Goal: Task Accomplishment & Management: Complete application form

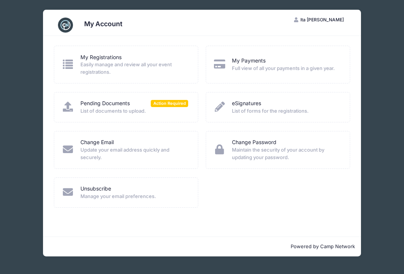
click at [174, 105] on span "Action Required" at bounding box center [169, 103] width 37 height 7
click at [179, 92] on div "Pending Documents Action Required List of documents to upload." at bounding box center [126, 107] width 144 height 30
click at [125, 106] on link "Pending Documents" at bounding box center [104, 104] width 49 height 8
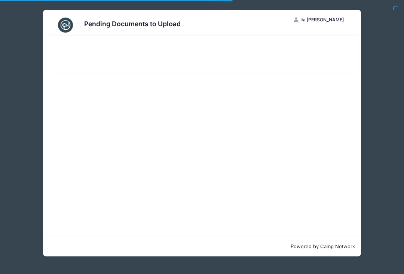
select select "50"
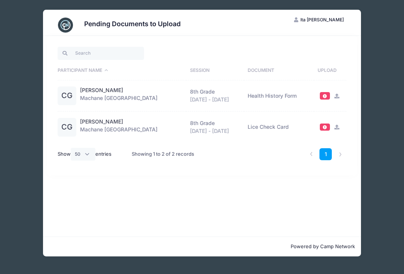
click at [321, 97] on span at bounding box center [325, 95] width 10 height 7
click at [326, 98] on span at bounding box center [325, 96] width 5 height 4
click at [325, 95] on span at bounding box center [325, 96] width 5 height 4
click at [324, 95] on span at bounding box center [325, 96] width 5 height 4
click at [336, 96] on icon at bounding box center [337, 96] width 6 height 5
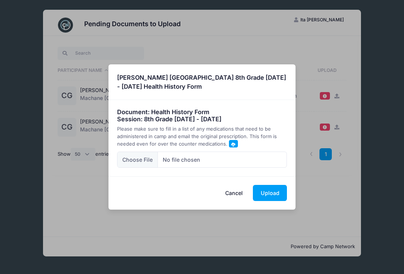
click at [129, 159] on input "file" at bounding box center [202, 160] width 170 height 16
type input "C:\fakepath\IMG_1784.jpeg"
click at [279, 193] on button "Upload" at bounding box center [270, 193] width 34 height 16
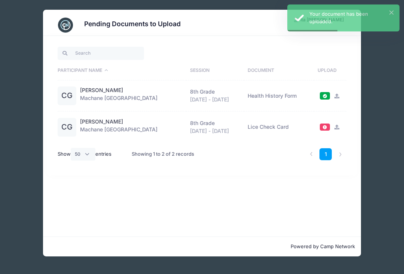
click at [312, 129] on td "Lice Check Card" at bounding box center [279, 126] width 70 height 31
click at [327, 128] on span at bounding box center [325, 127] width 5 height 4
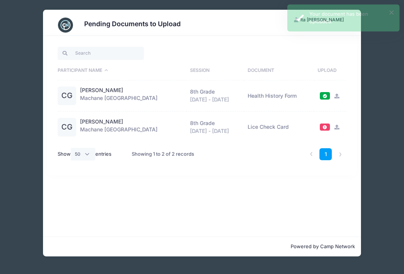
click at [325, 130] on span at bounding box center [325, 126] width 10 height 7
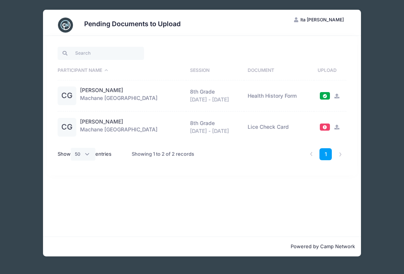
click at [322, 130] on span at bounding box center [325, 126] width 10 height 7
click at [323, 129] on span at bounding box center [325, 127] width 5 height 4
click at [323, 125] on span at bounding box center [325, 127] width 5 height 4
click at [277, 127] on td "Lice Check Card" at bounding box center [279, 126] width 70 height 31
click at [336, 129] on icon at bounding box center [337, 127] width 6 height 5
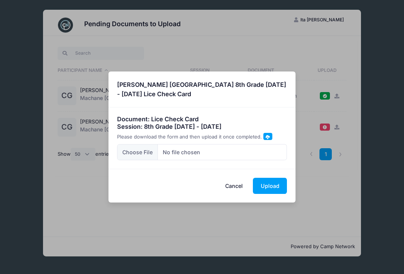
click at [15, 0] on div "× [PERSON_NAME] [GEOGRAPHIC_DATA] 8th Grade [DATE] - [DATE] Lice Check Card Doc…" at bounding box center [202, 137] width 404 height 274
